Goal: Information Seeking & Learning: Learn about a topic

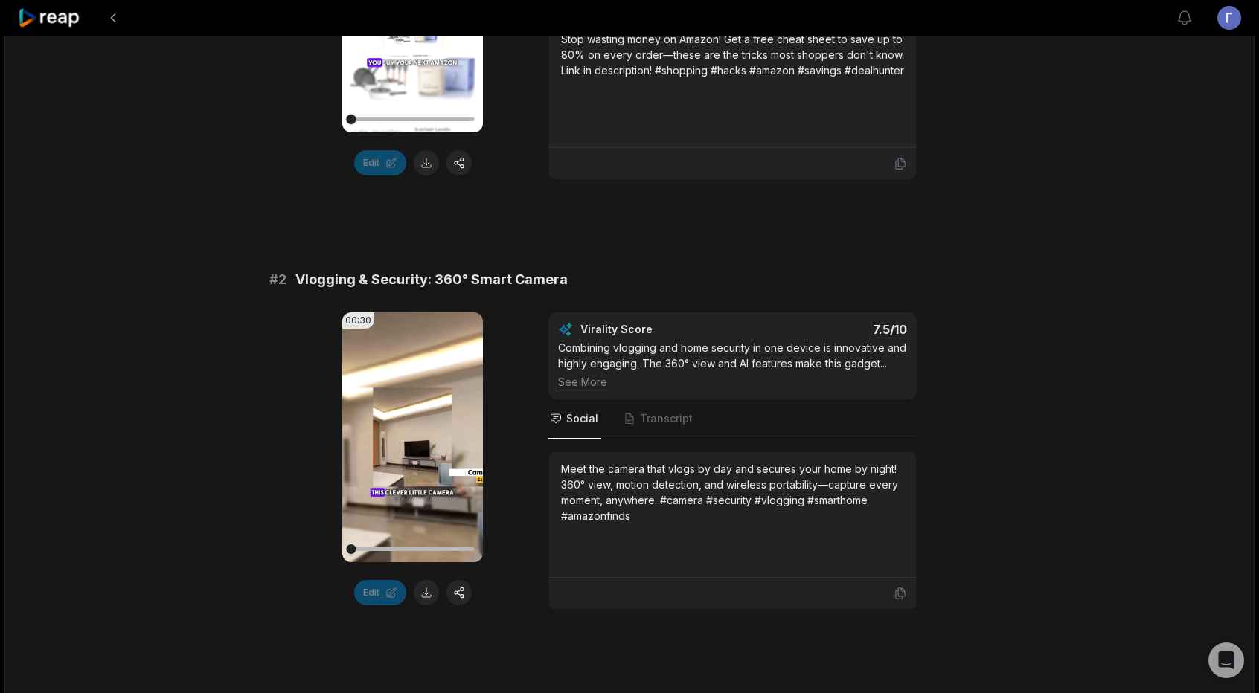
scroll to position [74, 0]
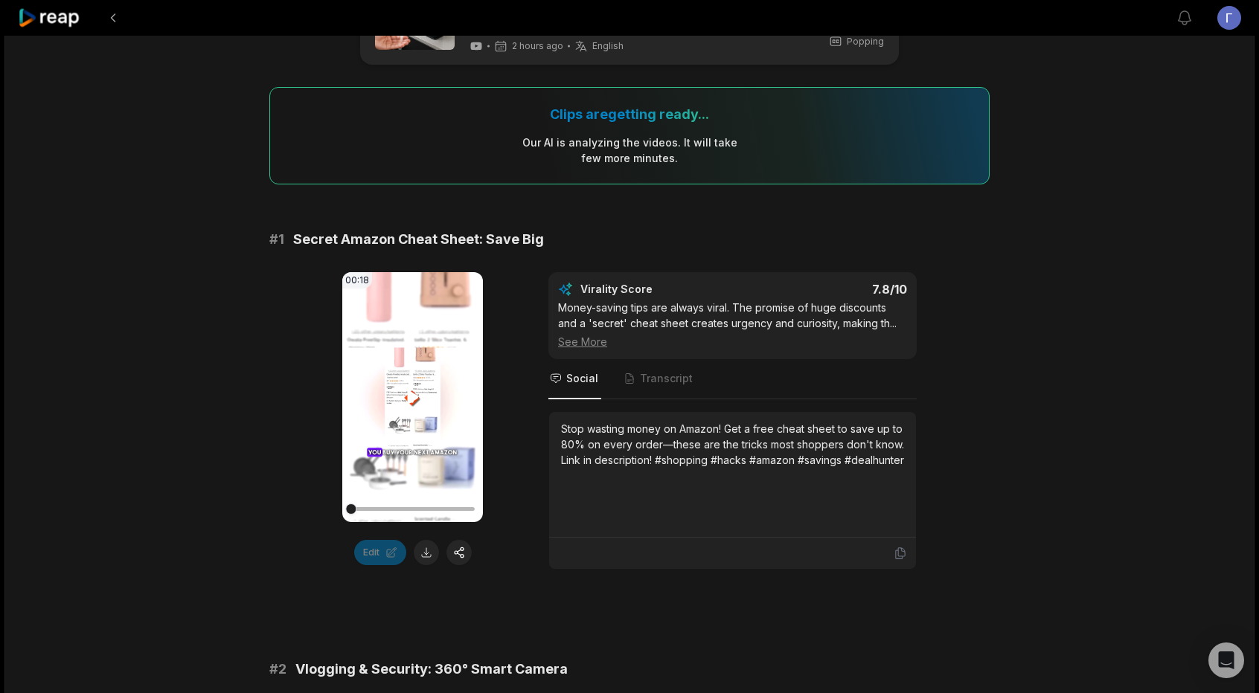
click at [406, 394] on icon at bounding box center [413, 397] width 18 height 18
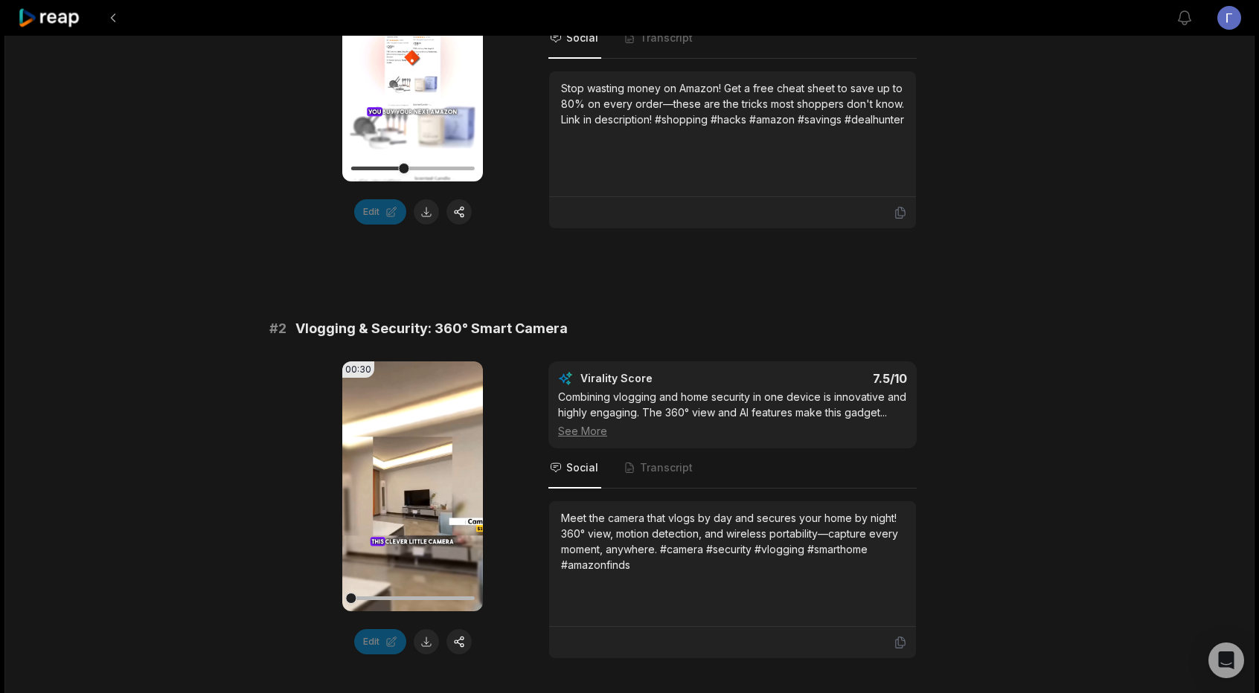
scroll to position [372, 0]
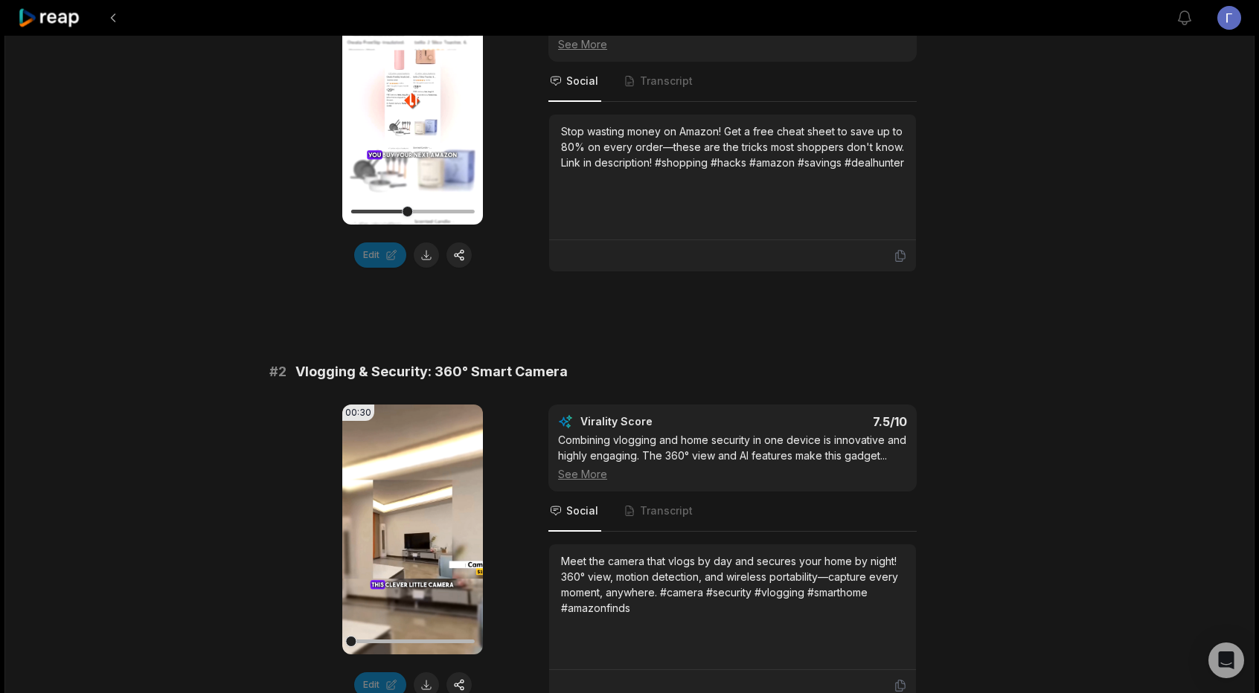
click at [402, 144] on video "Your browser does not support mp4 format." at bounding box center [412, 100] width 141 height 250
click at [416, 521] on icon at bounding box center [413, 530] width 18 height 18
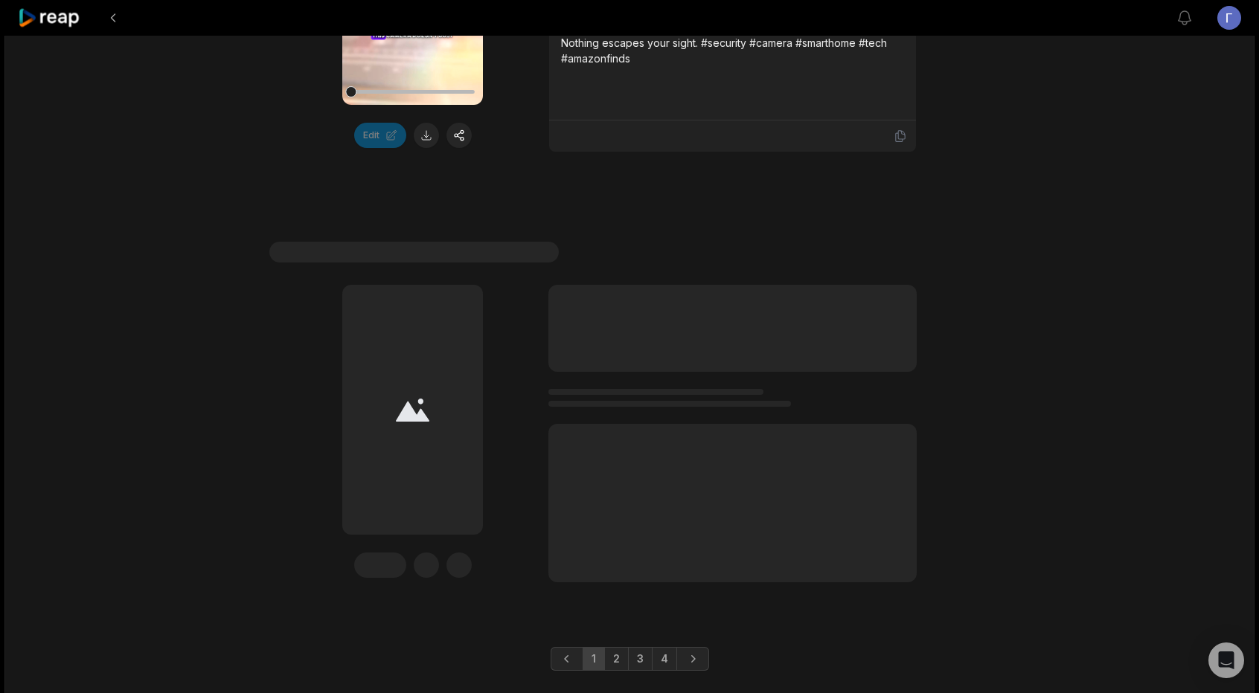
scroll to position [4386, 0]
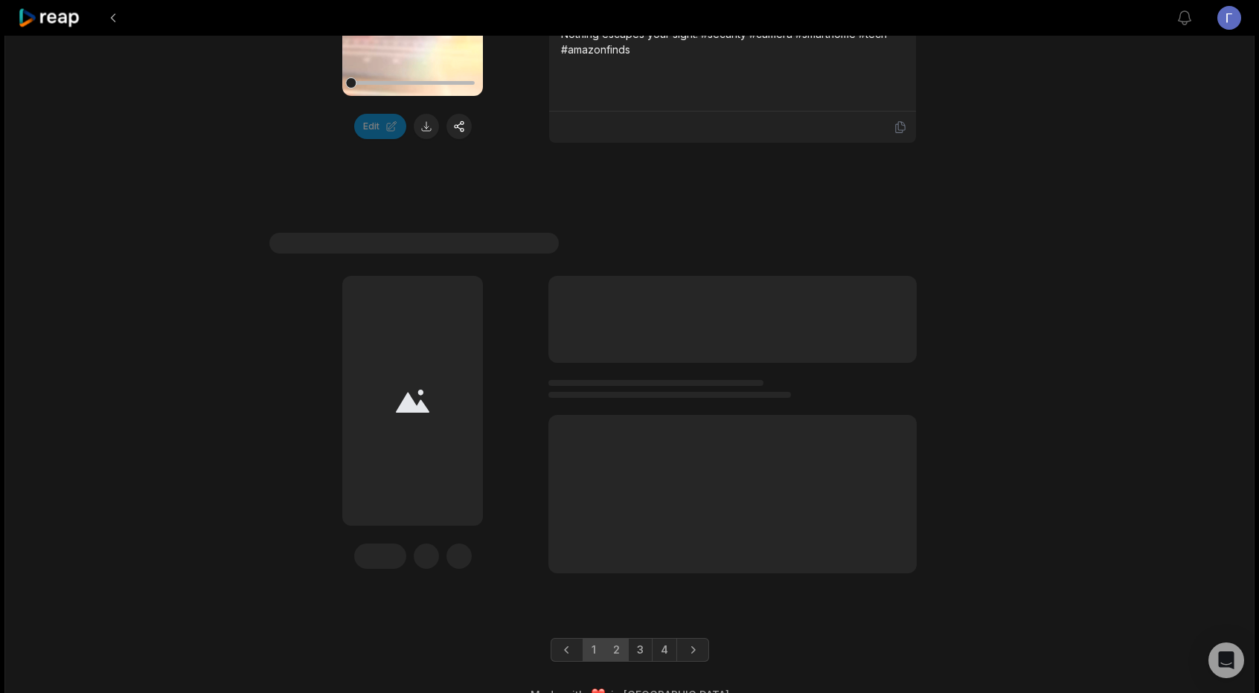
click at [622, 638] on link "2" at bounding box center [616, 650] width 25 height 24
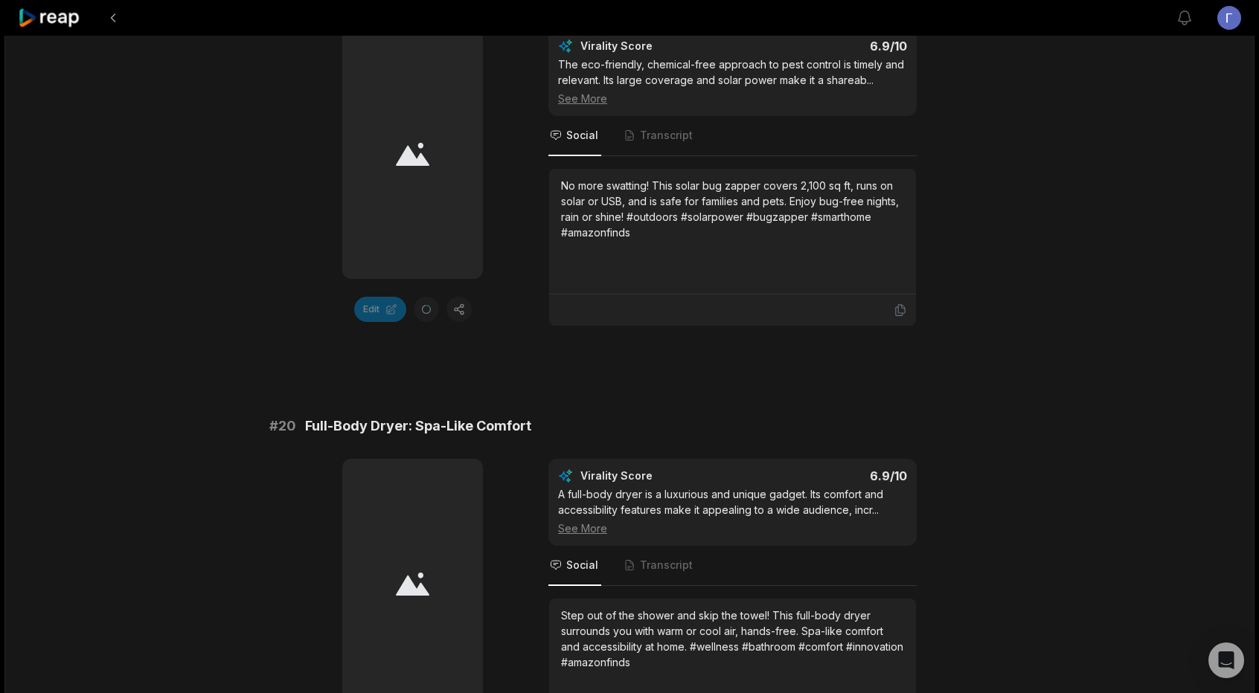
scroll to position [2308, 0]
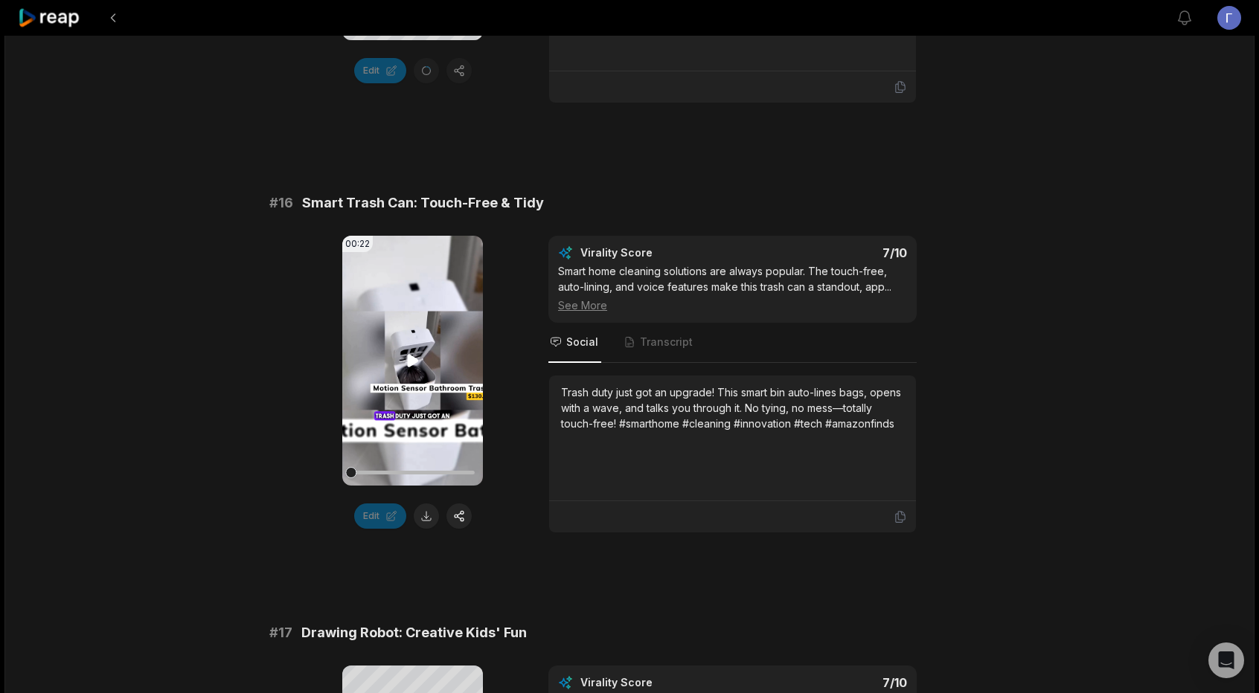
click at [411, 355] on icon at bounding box center [412, 361] width 11 height 13
click at [427, 471] on div at bounding box center [411, 473] width 123 height 4
click at [427, 467] on div at bounding box center [427, 472] width 11 height 11
click at [452, 469] on div at bounding box center [411, 473] width 123 height 26
click at [409, 361] on icon at bounding box center [413, 361] width 18 height 18
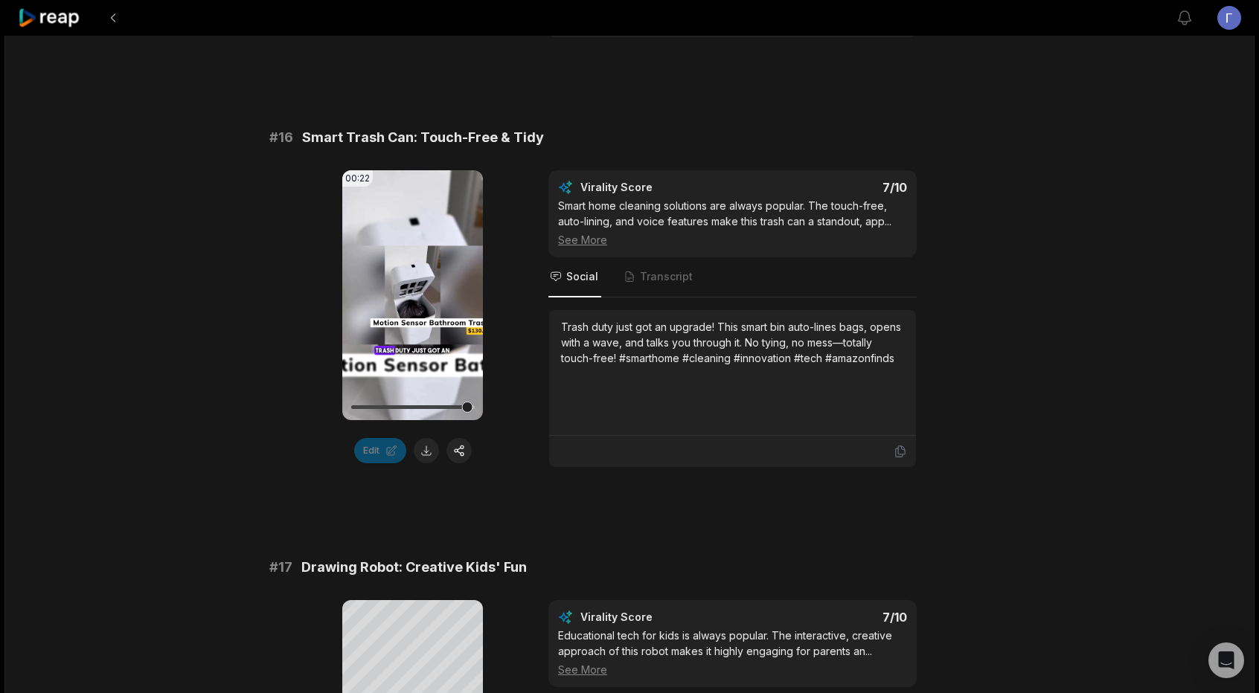
scroll to position [2380, 0]
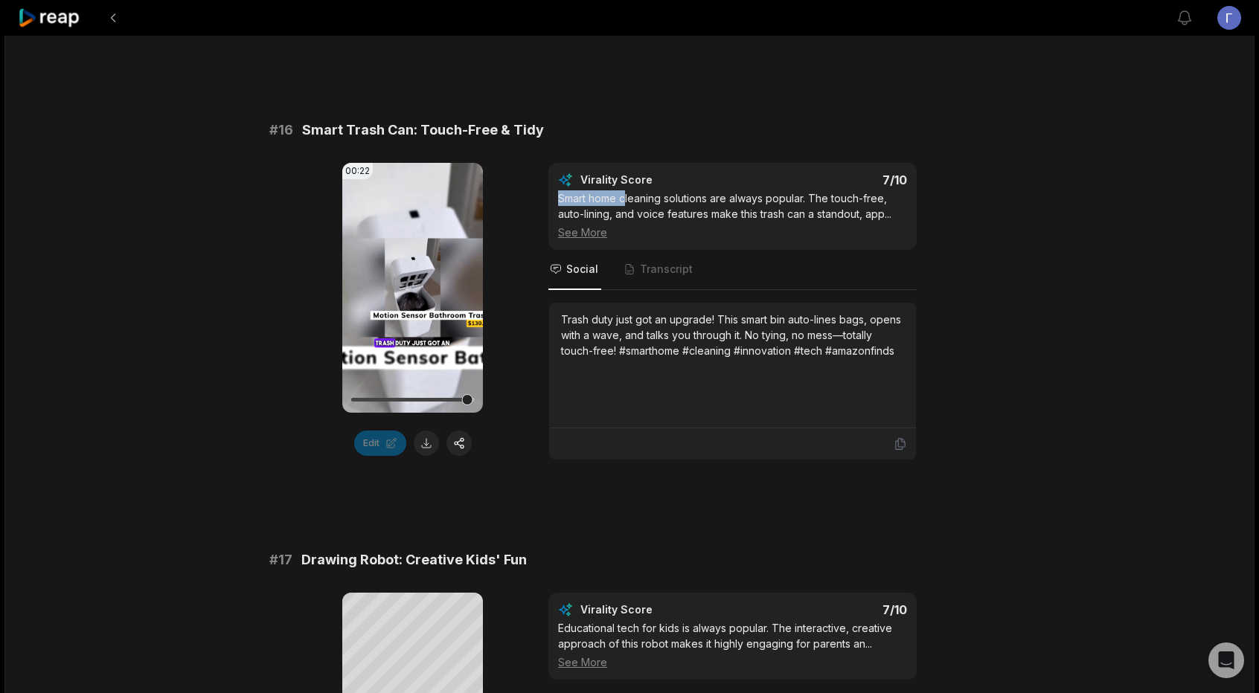
drag, startPoint x: 556, startPoint y: 190, endPoint x: 623, endPoint y: 193, distance: 67.0
click at [623, 193] on div "Virality Score 7 /10 Smart home cleaning solutions are always popular. The touc…" at bounding box center [732, 206] width 368 height 87
drag, startPoint x: 409, startPoint y: 118, endPoint x: 304, endPoint y: 122, distance: 105.0
click at [304, 122] on span "Smart Trash Can: Touch-Free & Tidy" at bounding box center [423, 130] width 242 height 21
copy span "Smart Trash Can"
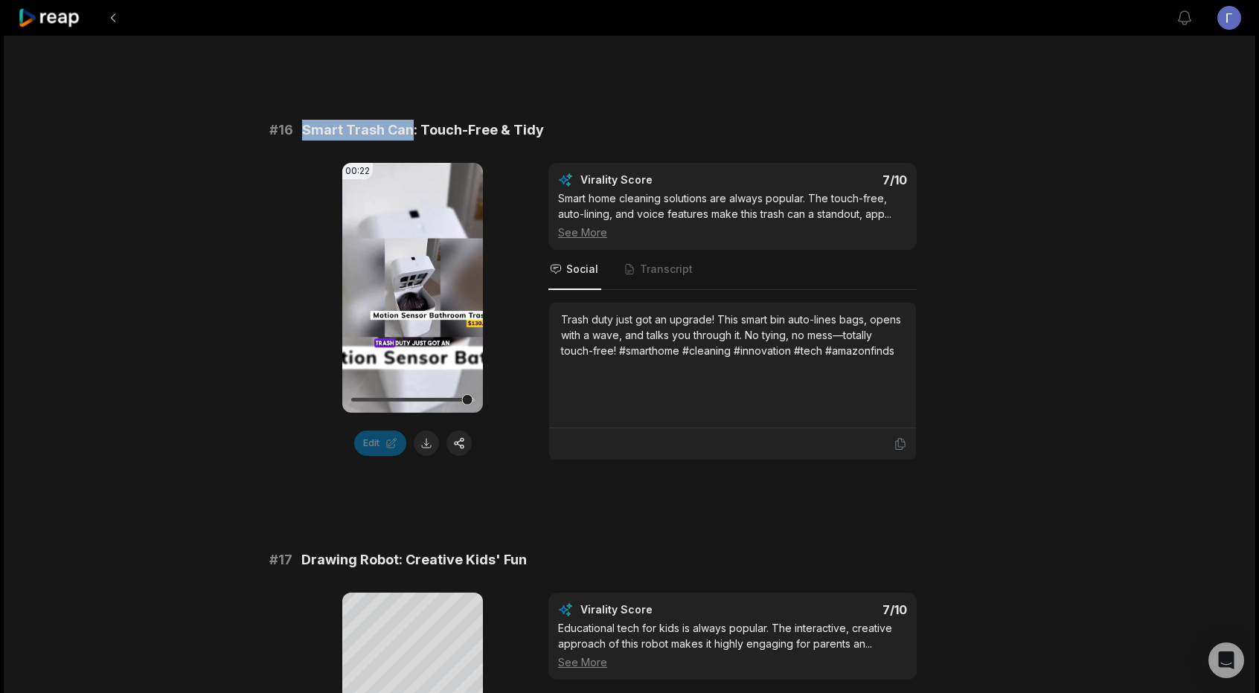
scroll to position [2380, 0]
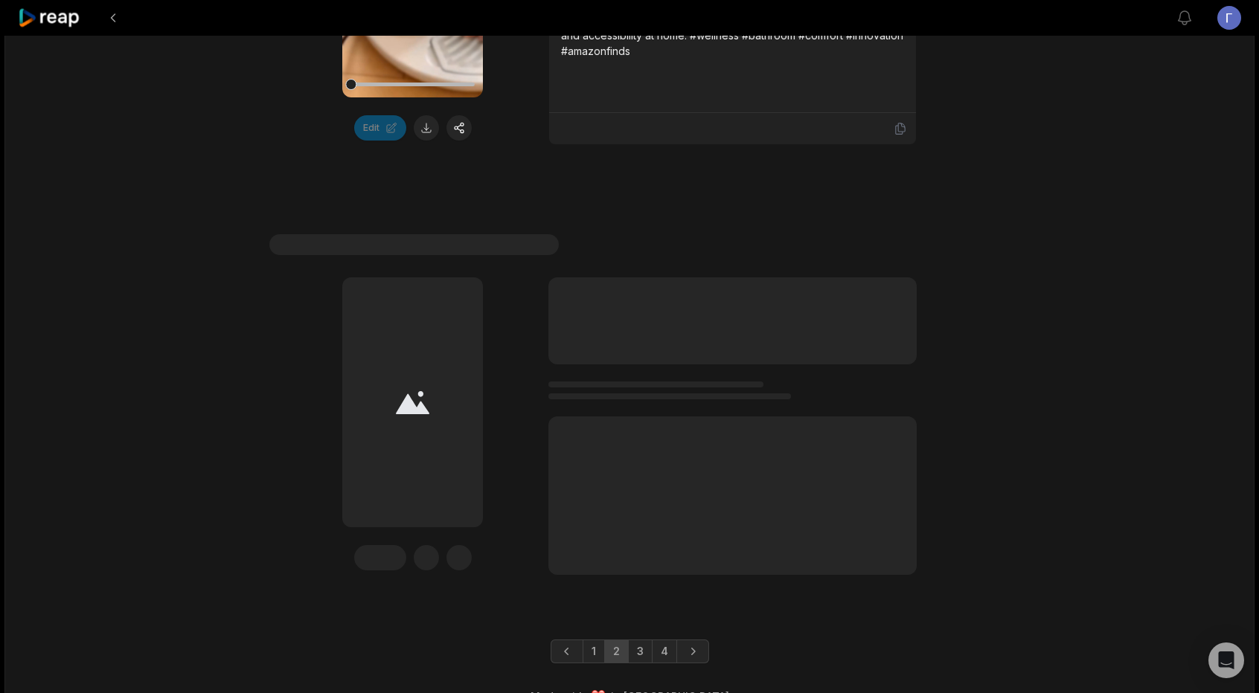
scroll to position [4448, 0]
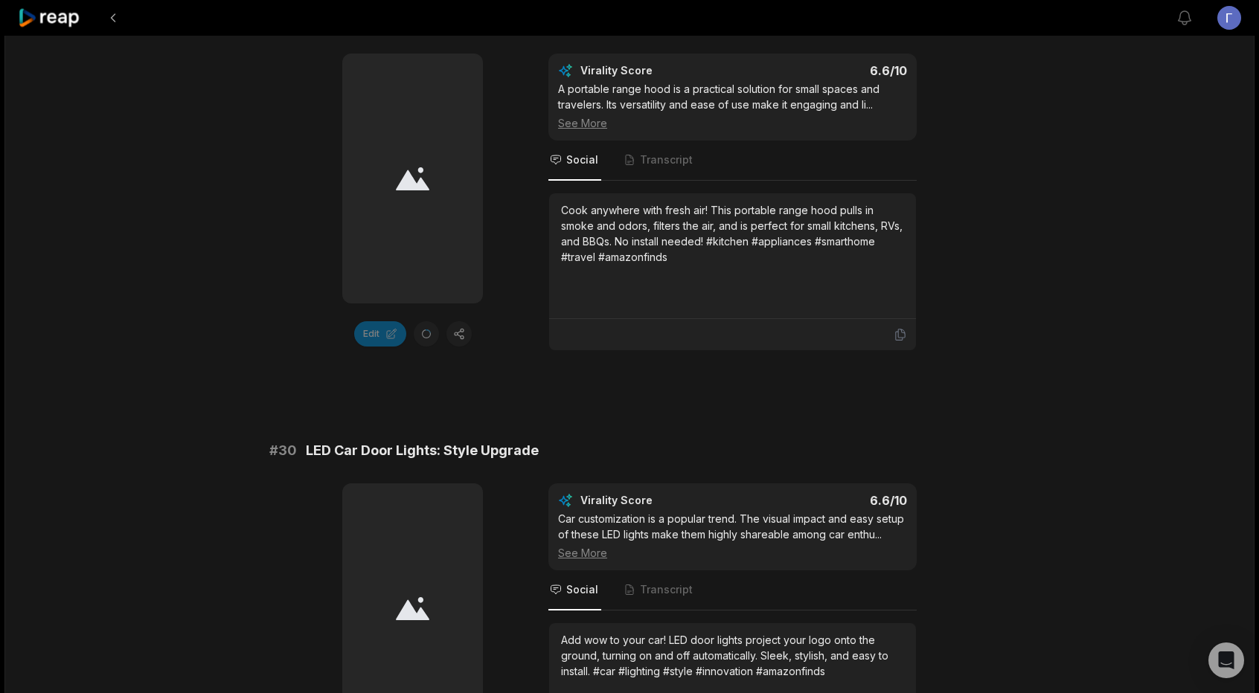
scroll to position [3972, 0]
